Goal: Find specific page/section: Find specific page/section

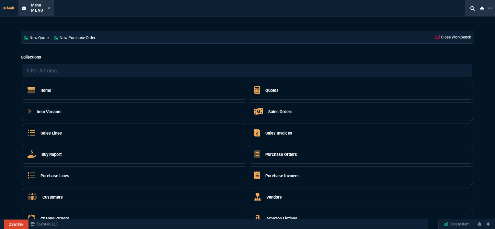
select select "12: [PERSON_NAME]"
click at [49, 8] on icon at bounding box center [48, 8] width 3 height 4
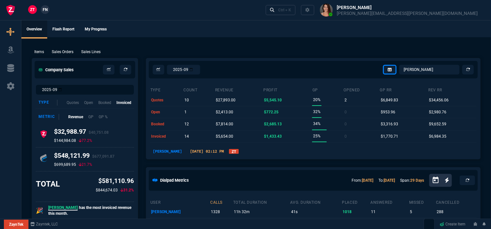
click at [47, 7] on span "FN" at bounding box center [45, 10] width 5 height 6
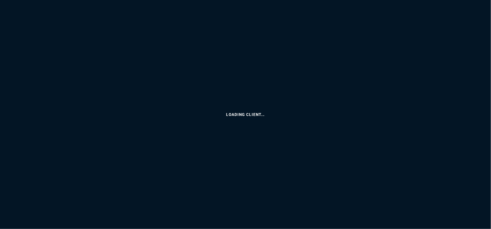
select select "12: [PERSON_NAME]"
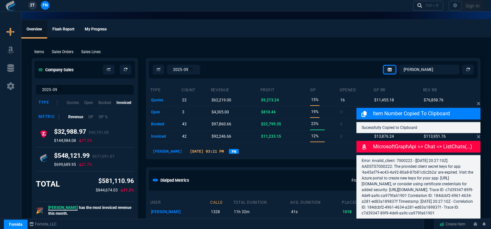
type input "15"
type input "213"
type input "1908.52"
type input "27"
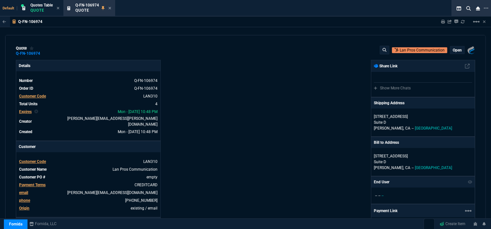
type input "27"
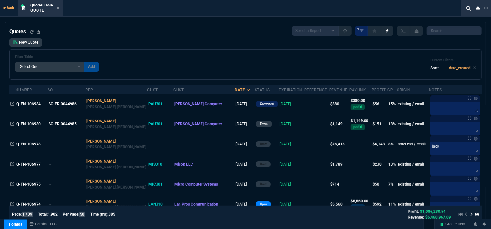
select select
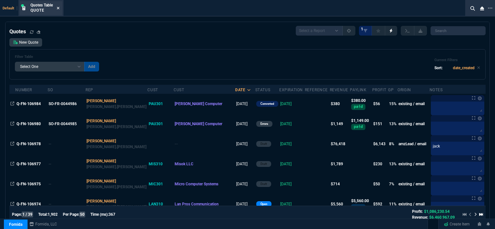
click at [58, 8] on icon at bounding box center [58, 8] width 3 height 4
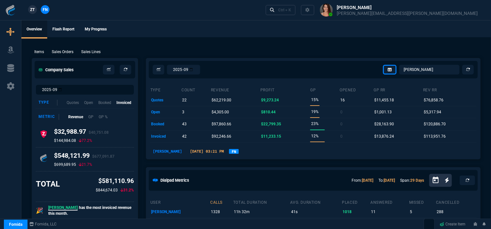
click at [33, 11] on span "ZT" at bounding box center [32, 10] width 5 height 6
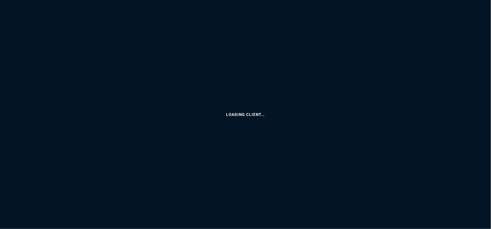
select select "12: [PERSON_NAME]"
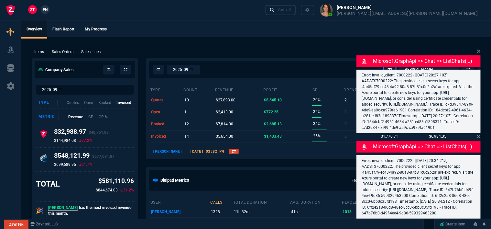
click at [291, 11] on div "Ctrl + K" at bounding box center [284, 9] width 13 height 5
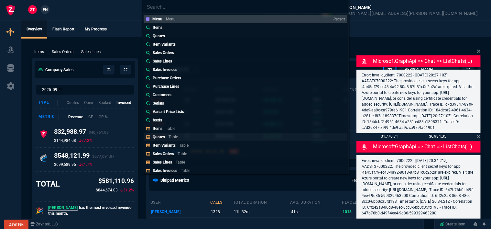
click at [191, 136] on link "Quotes Table" at bounding box center [246, 137] width 204 height 8
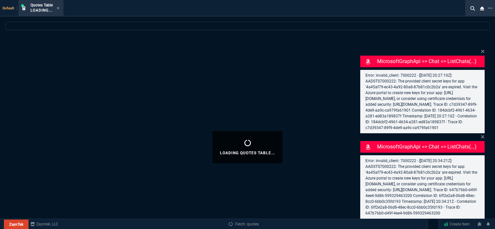
select select
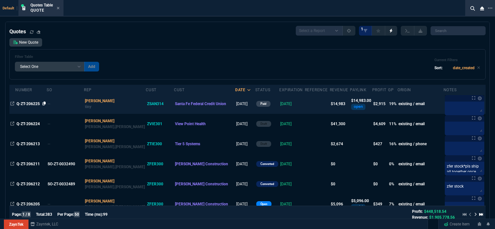
click at [45, 105] on icon at bounding box center [44, 104] width 4 height 4
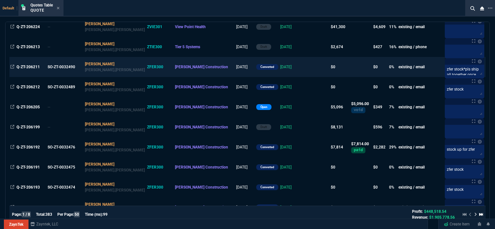
scroll to position [32, 0]
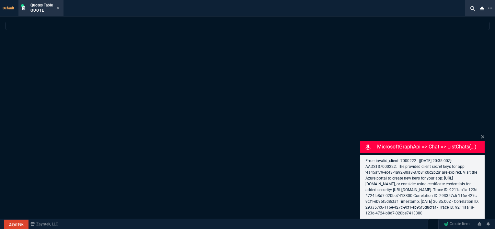
select select "12: [PERSON_NAME]"
select select
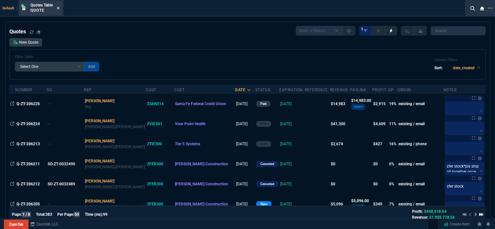
click at [58, 9] on icon at bounding box center [58, 8] width 3 height 4
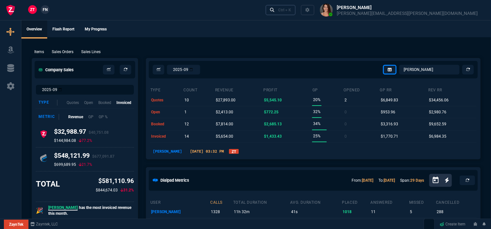
click at [296, 6] on link "Ctrl + K" at bounding box center [281, 10] width 30 height 10
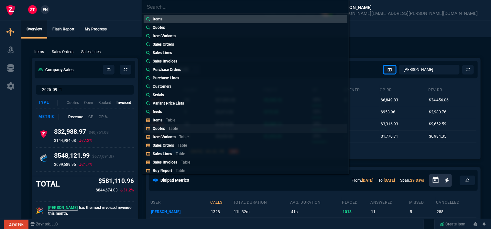
click at [182, 128] on link "Quotes Table" at bounding box center [246, 128] width 204 height 8
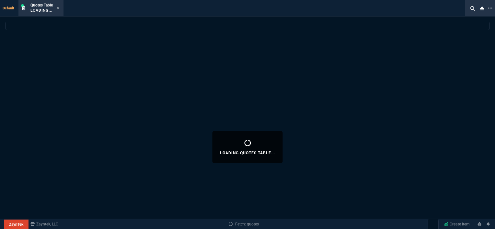
select select
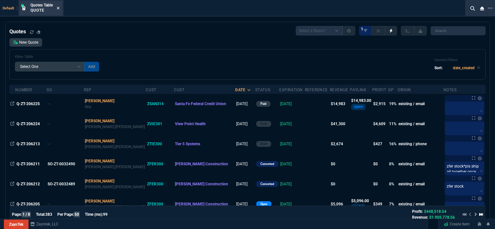
click at [58, 7] on icon at bounding box center [58, 8] width 3 height 3
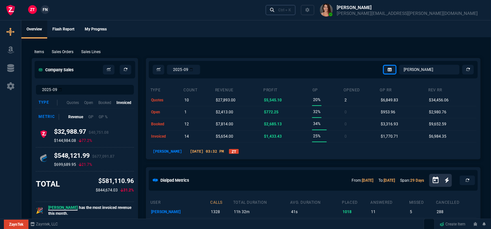
click at [291, 11] on div "Ctrl + K" at bounding box center [284, 9] width 13 height 5
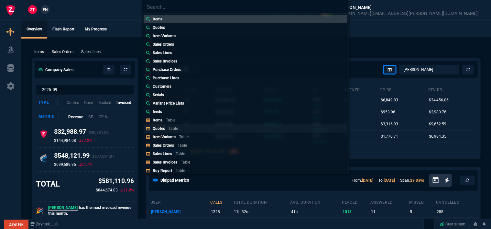
click at [191, 130] on link "Quotes Table" at bounding box center [246, 128] width 204 height 8
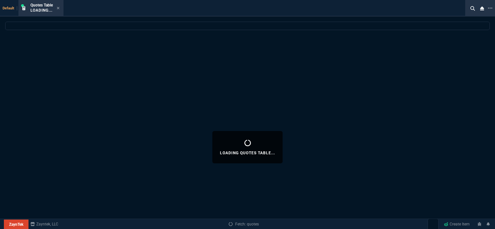
select select
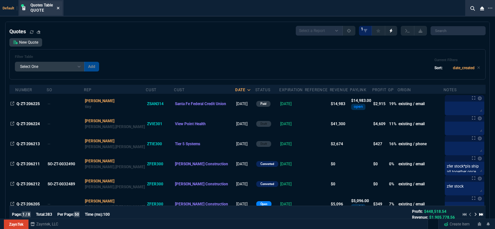
click at [59, 6] on icon at bounding box center [58, 8] width 3 height 4
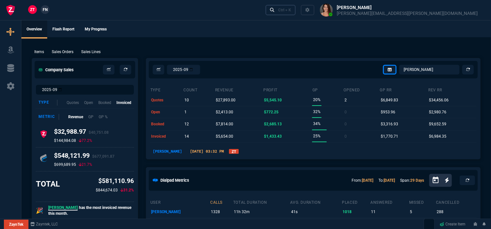
click at [291, 10] on div "Ctrl + K" at bounding box center [284, 9] width 13 height 5
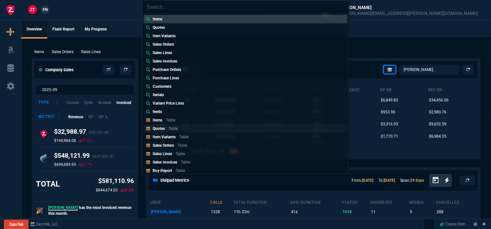
click at [187, 130] on link "Quotes Table" at bounding box center [246, 128] width 204 height 8
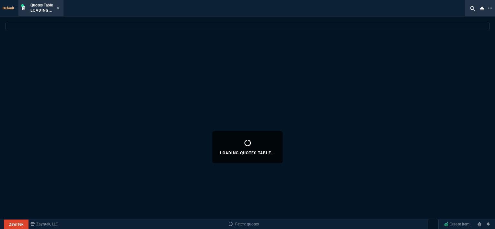
select select
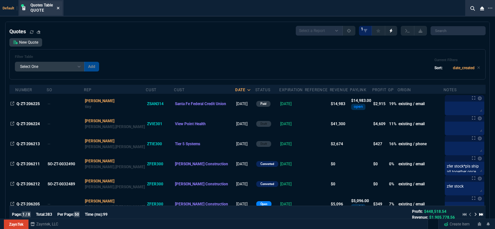
click at [58, 6] on icon at bounding box center [58, 8] width 3 height 4
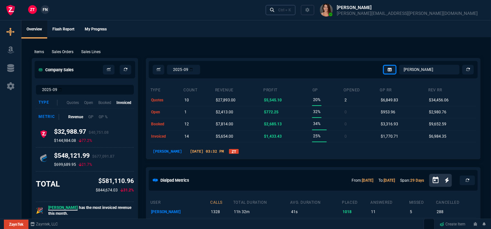
click at [291, 8] on div "Ctrl + K" at bounding box center [284, 9] width 13 height 5
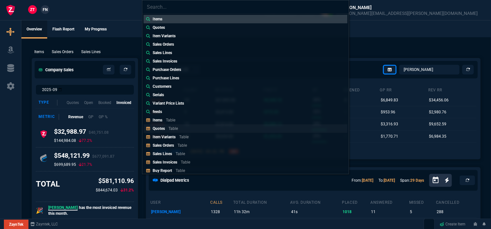
click at [205, 129] on link "Quotes Table" at bounding box center [246, 128] width 204 height 8
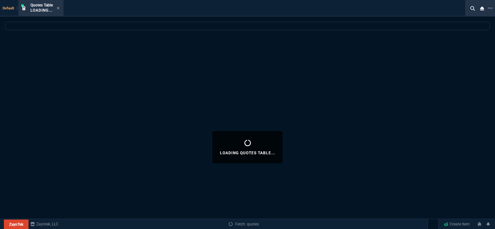
select select
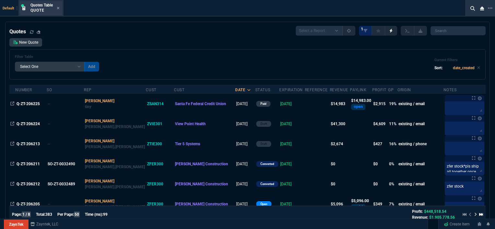
click at [60, 8] on div "Quotes Table Quote" at bounding box center [41, 8] width 42 height 14
click at [57, 6] on icon at bounding box center [58, 8] width 3 height 4
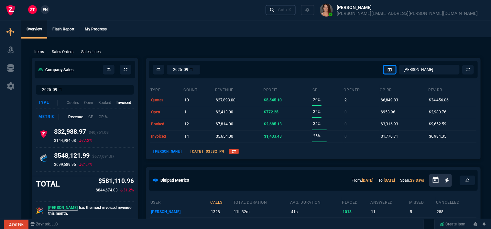
click at [291, 8] on div "Ctrl + K" at bounding box center [284, 9] width 13 height 5
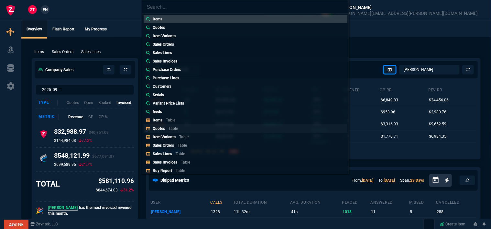
click at [166, 129] on div "Quotes Table" at bounding box center [167, 129] width 28 height 6
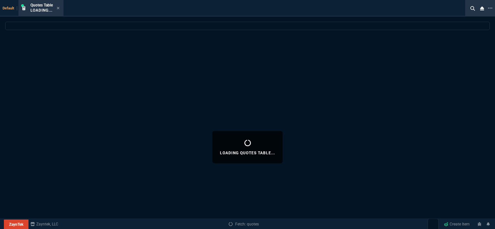
select select
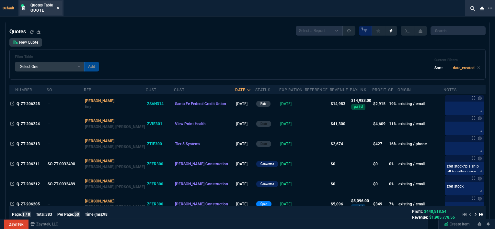
click at [59, 7] on icon at bounding box center [58, 8] width 3 height 3
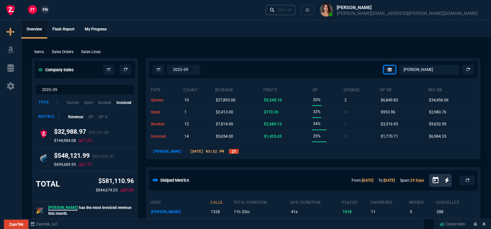
click at [291, 11] on div "Ctrl + K" at bounding box center [284, 9] width 13 height 5
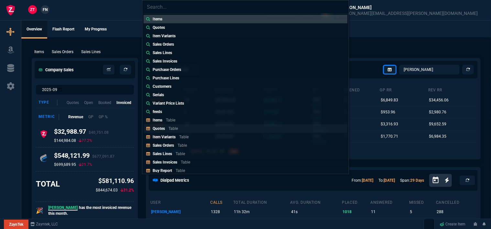
click at [185, 129] on link "Quotes Table" at bounding box center [246, 128] width 204 height 8
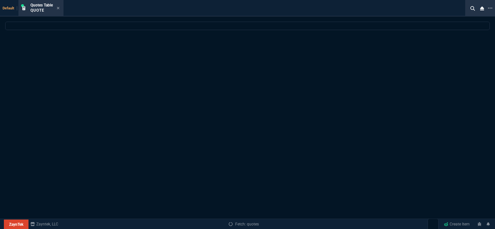
select select
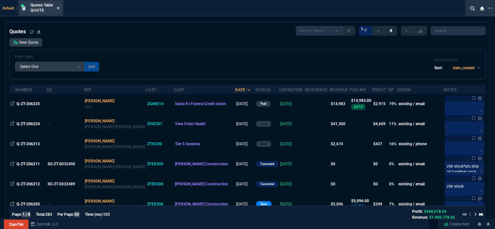
click at [58, 6] on icon at bounding box center [58, 8] width 3 height 4
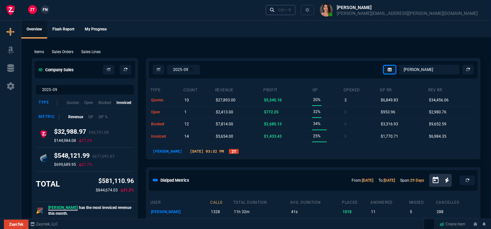
click at [291, 11] on div "Ctrl + K" at bounding box center [284, 9] width 13 height 5
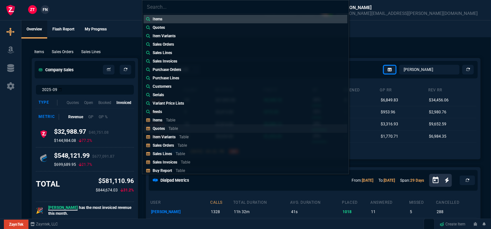
click at [193, 129] on link "Quotes Table" at bounding box center [246, 128] width 204 height 8
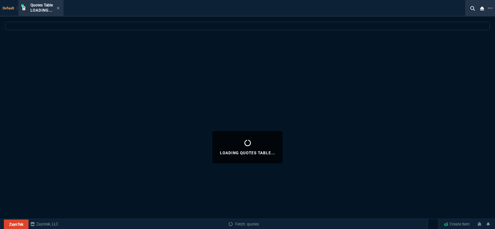
select select
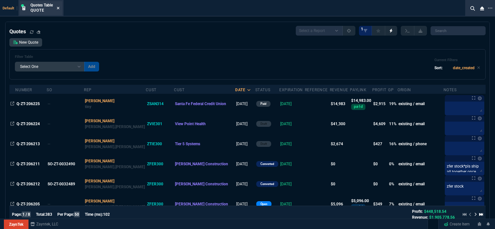
click at [59, 9] on icon at bounding box center [58, 8] width 3 height 4
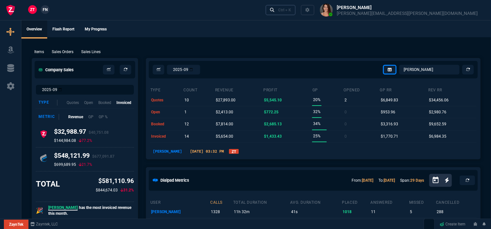
click at [291, 11] on div "Ctrl + K" at bounding box center [284, 9] width 13 height 5
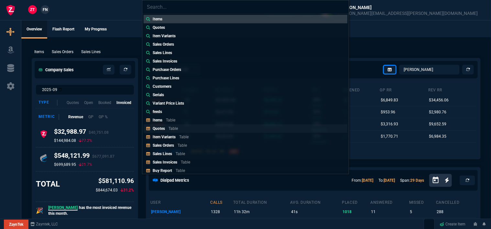
click at [179, 130] on div "Quotes Table" at bounding box center [167, 129] width 28 height 6
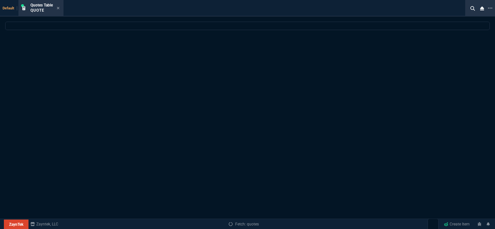
select select
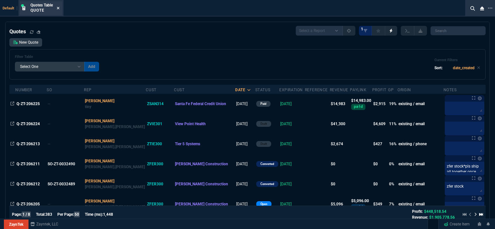
click at [58, 8] on icon at bounding box center [58, 8] width 3 height 3
